Goal: Task Accomplishment & Management: Use online tool/utility

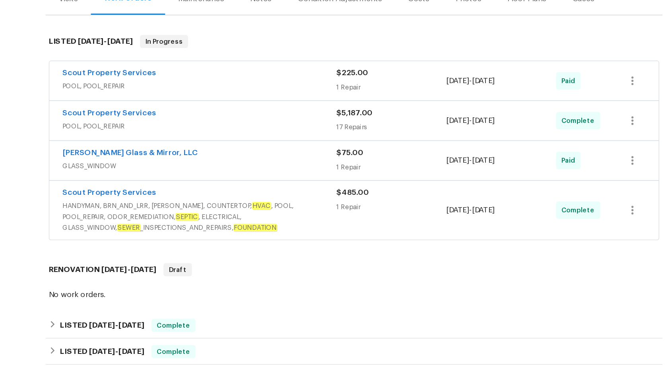
scroll to position [98, 0]
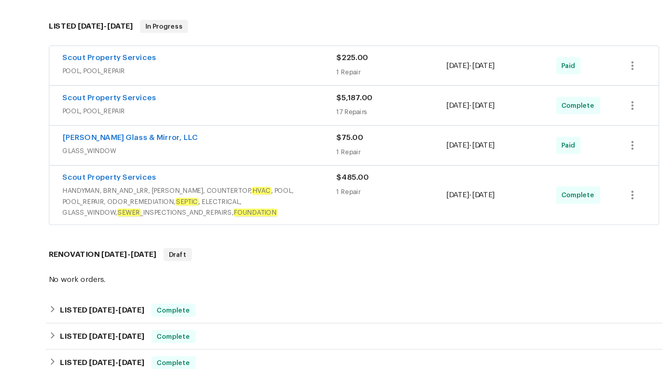
click at [276, 195] on span "HANDYMAN, BRN_AND_LRR, [PERSON_NAME], COUNTERTOP, HVAC , POOL, POOL_REPAIR, ODO…" at bounding box center [222, 201] width 200 height 24
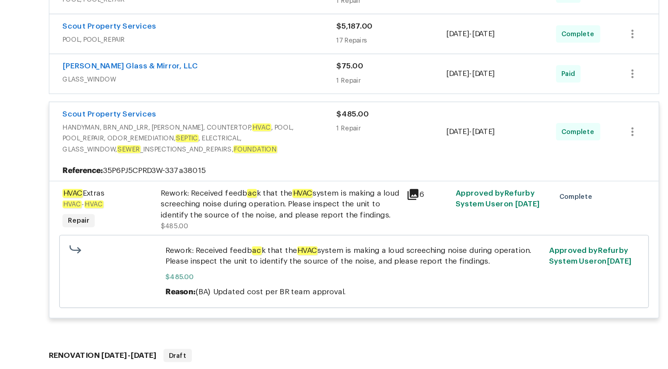
scroll to position [0, 0]
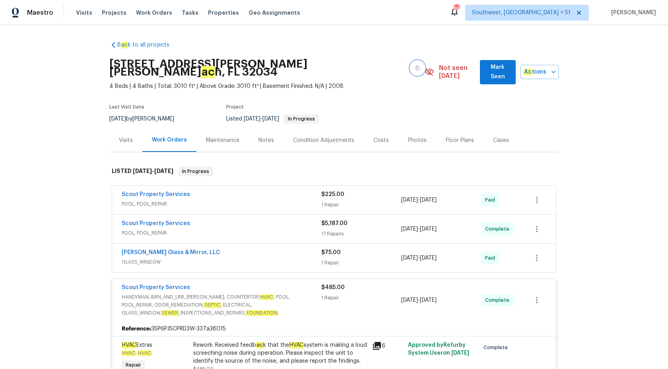
click at [410, 64] on button "button" at bounding box center [417, 68] width 14 height 14
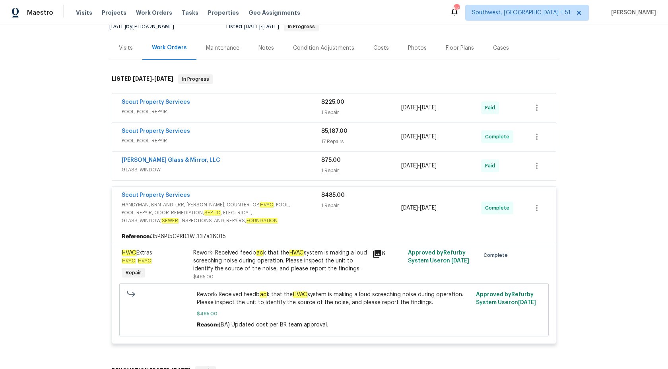
scroll to position [103, 0]
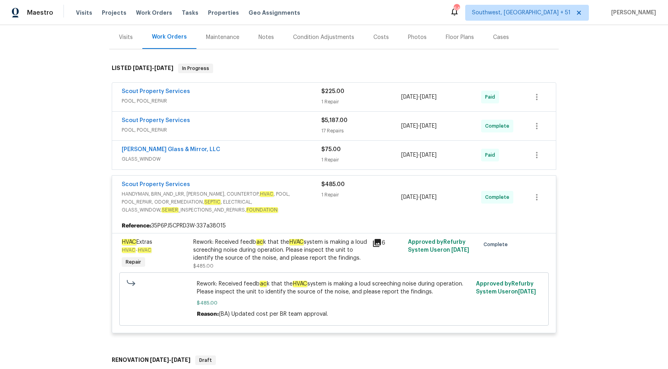
click at [322, 191] on div "1 Repair" at bounding box center [361, 195] width 80 height 8
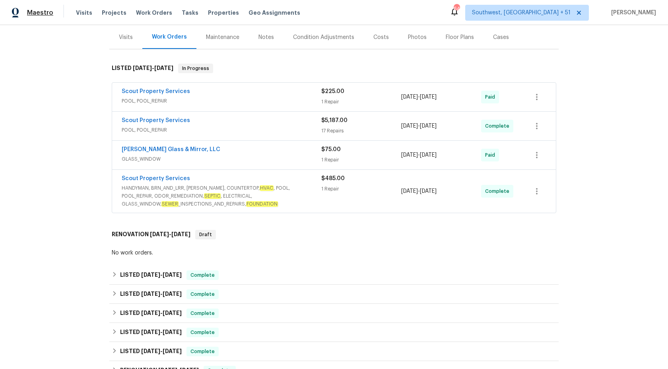
click at [51, 14] on span "Maestro" at bounding box center [40, 13] width 26 height 8
